Goal: Task Accomplishment & Management: Manage account settings

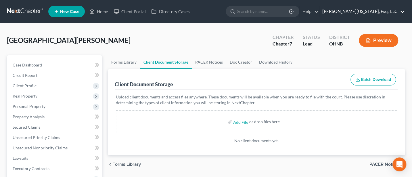
click at [367, 12] on link "[PERSON_NAME][US_STATE], Esq., LLC" at bounding box center [361, 11] width 85 height 10
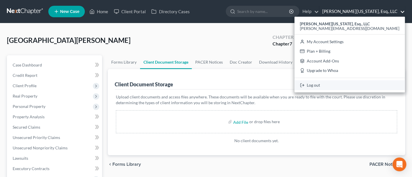
click at [364, 86] on link "Log out" at bounding box center [349, 85] width 110 height 10
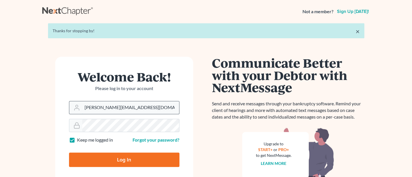
click at [153, 105] on input "Jann@jwashingtonlaw.com" at bounding box center [130, 107] width 97 height 13
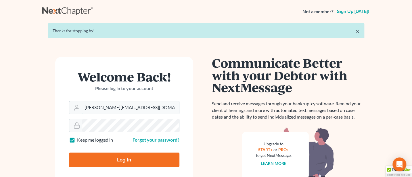
type input "Jann@cozmyklaw.com"
click at [130, 159] on input "Log In" at bounding box center [124, 159] width 110 height 14
type input "Thinking..."
